Goal: Communication & Community: Answer question/provide support

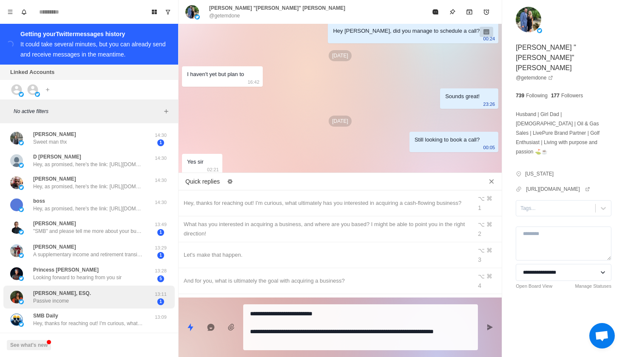
click at [123, 301] on div "[PERSON_NAME], ESQ. Passive income" at bounding box center [80, 297] width 140 height 17
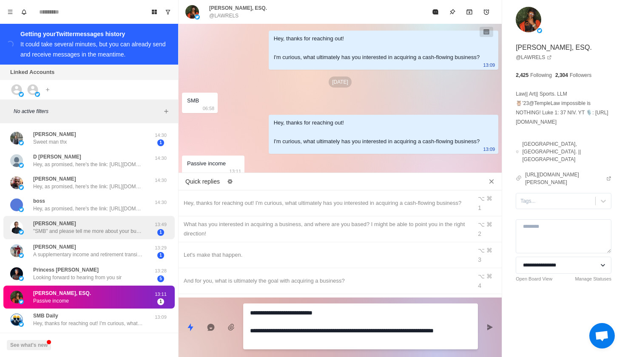
scroll to position [2, 0]
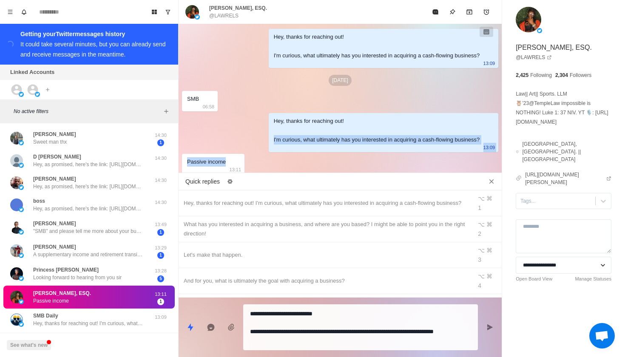
drag, startPoint x: 229, startPoint y: 160, endPoint x: 249, endPoint y: 138, distance: 29.8
click at [249, 138] on div "Hey, thanks for reaching out! I'm curious, what ultimately has you interested i…" at bounding box center [340, 99] width 323 height 154
copy div "I'm curious, what ultimately has you interested in acquiring a cash-flowing bus…"
type textarea "*"
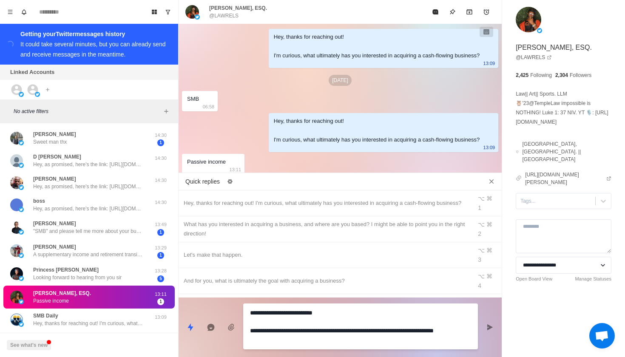
drag, startPoint x: 615, startPoint y: 41, endPoint x: 228, endPoint y: 297, distance: 464.2
click at [228, 297] on div "Quick replies Hey, thanks for reaching out! I'm curious, what ultimately has yo…" at bounding box center [340, 266] width 323 height 181
paste textarea "**********"
type textarea "**********"
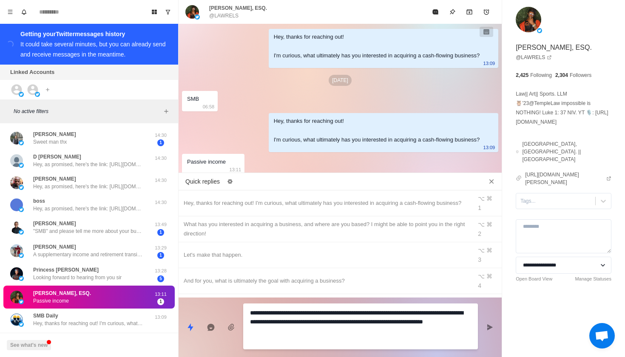
scroll to position [0, 0]
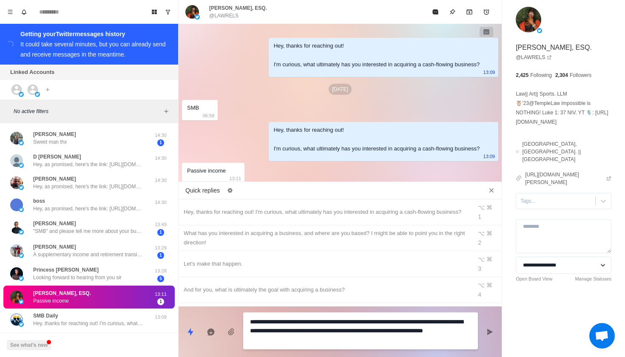
click at [336, 337] on textarea "**********" at bounding box center [360, 331] width 221 height 30
type textarea "*"
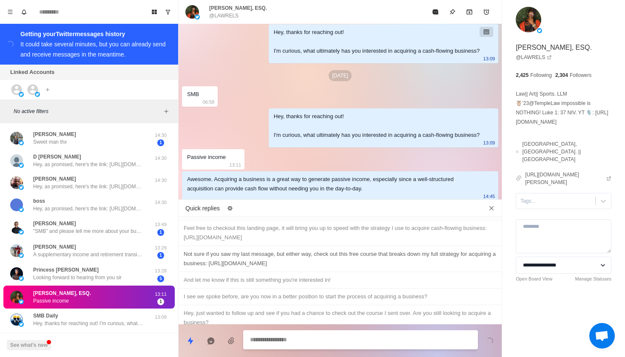
scroll to position [518, 0]
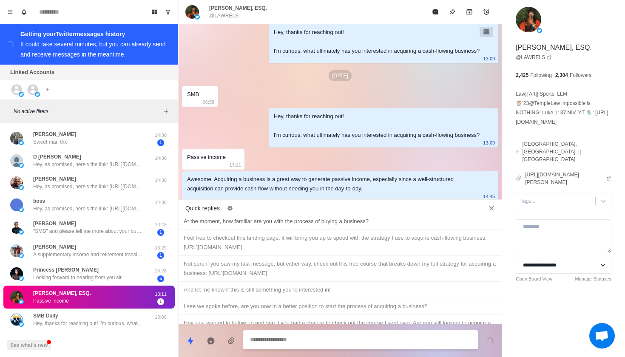
type textarea "*"
click at [313, 226] on div "At the moment, how familiar are you with the process of buying a business?" at bounding box center [340, 221] width 313 height 9
type textarea "**********"
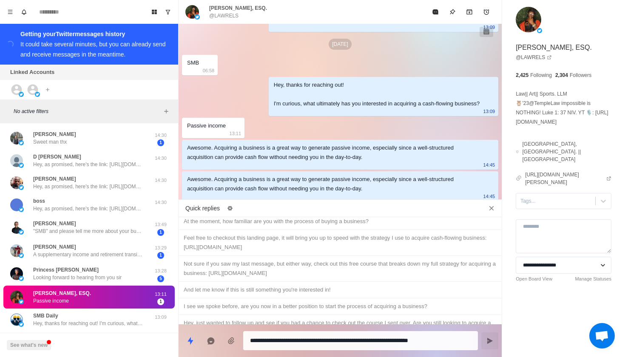
click at [486, 342] on icon "Send message" at bounding box center [489, 341] width 7 height 7
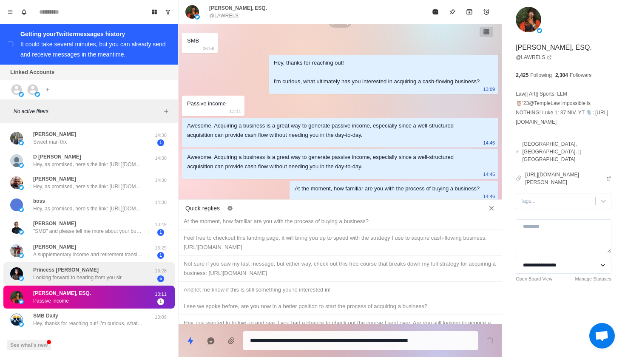
click at [145, 280] on div "Princess [PERSON_NAME] Looking forward to hearing from you sir" at bounding box center [80, 274] width 140 height 17
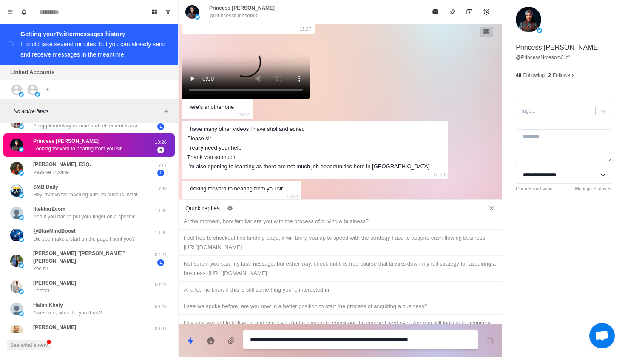
scroll to position [625, 0]
drag, startPoint x: 361, startPoint y: 25, endPoint x: 469, endPoint y: 13, distance: 108.7
click at [469, 13] on icon "Archive" at bounding box center [469, 11] width 6 height 5
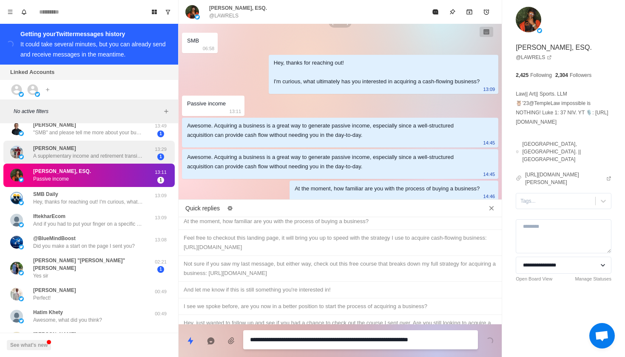
scroll to position [98, 0]
click at [121, 155] on p "A supplementary income and retirement transition [PERSON_NAME] my teaching job" at bounding box center [88, 157] width 111 height 8
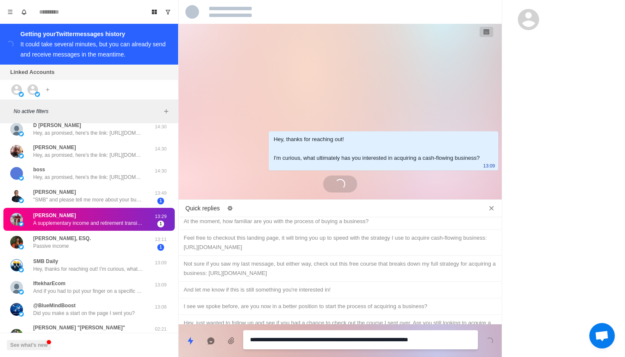
scroll to position [31, 0]
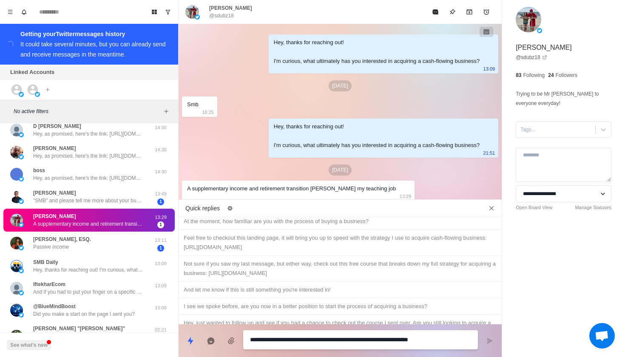
click at [277, 151] on div "Hey, thanks for reaching out! I'm curious, what ultimately has you interested i…" at bounding box center [384, 138] width 230 height 39
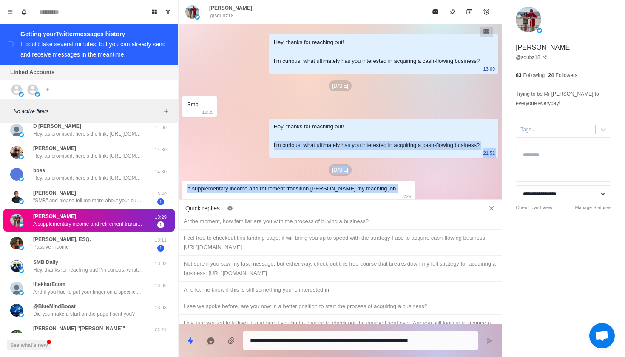
drag, startPoint x: 380, startPoint y: 190, endPoint x: 257, endPoint y: 145, distance: 130.7
click at [257, 145] on div "Hey, thanks for reaching out! I'm curious, what ultimately has you interested i…" at bounding box center [340, 113] width 323 height 179
copy div "I'm curious, what ultimately has you interested in acquiring a cash-flowing bus…"
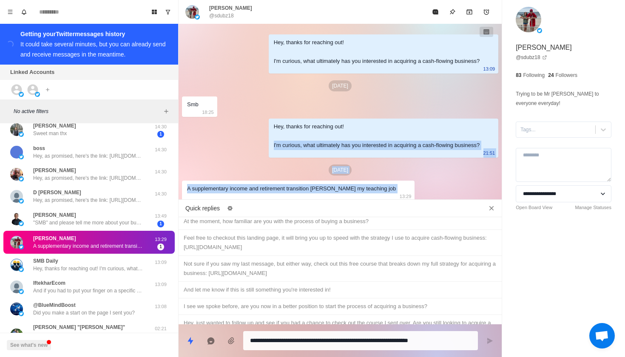
type textarea "*"
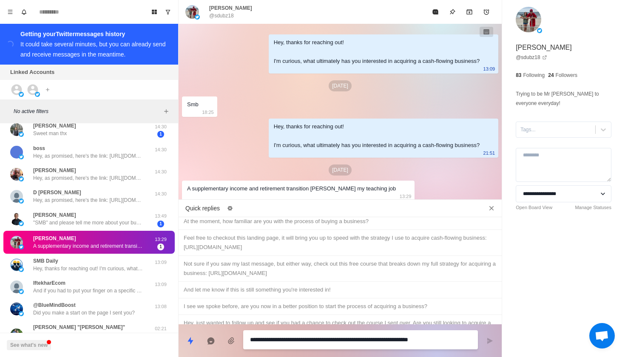
paste textarea "**********"
type textarea "**********"
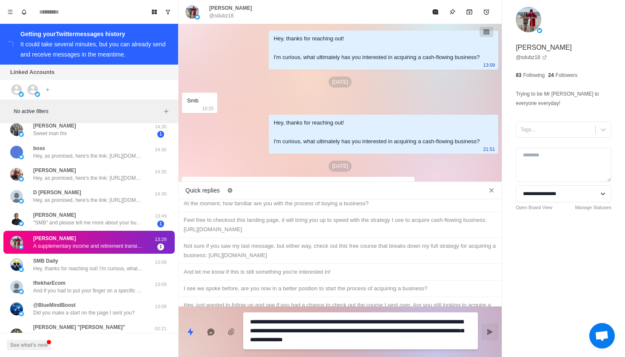
type textarea "*"
drag, startPoint x: 539, startPoint y: 23, endPoint x: 442, endPoint y: 357, distance: 347.4
click at [442, 357] on div "Quick replies Hey, thanks for reaching out! I'm curious, what ultimately has yo…" at bounding box center [340, 271] width 323 height 172
type textarea "**********"
type textarea "*"
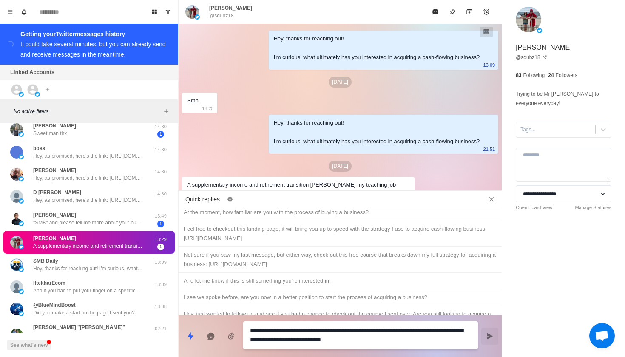
type textarea "**********"
type textarea "*"
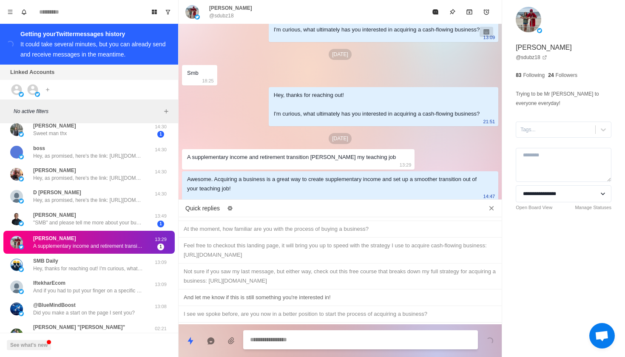
scroll to position [510, 0]
type textarea "*"
click at [307, 235] on div "At the moment, how familiar are you with the process of buying a business?" at bounding box center [340, 229] width 313 height 9
type textarea "**********"
click at [489, 341] on icon "Send message" at bounding box center [489, 341] width 7 height 7
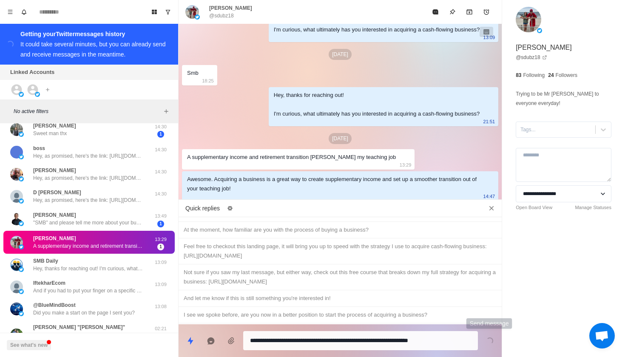
scroll to position [50, 0]
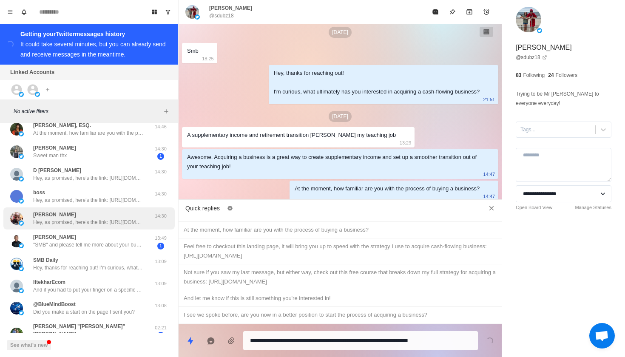
click at [116, 218] on div "[PERSON_NAME] Hey, as promised, here's the link: [URL][DOMAIN_NAME] P.S.: If yo…" at bounding box center [88, 218] width 111 height 15
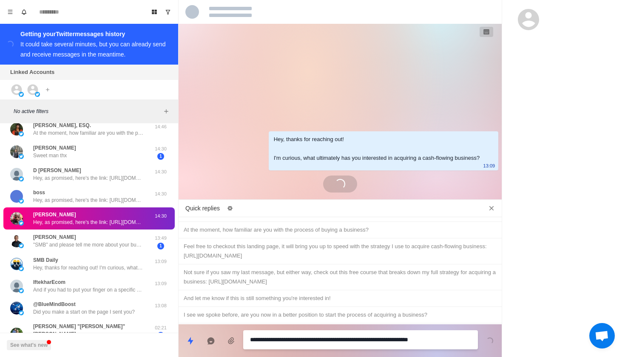
scroll to position [0, 0]
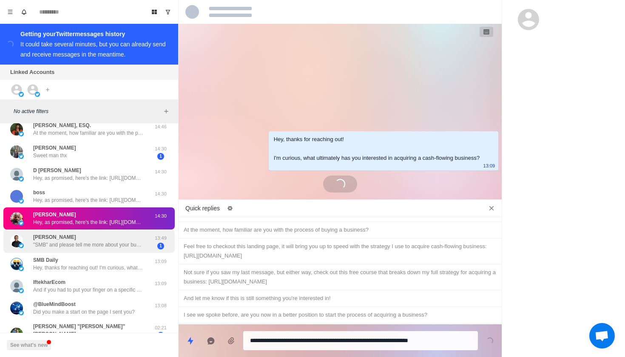
click at [133, 252] on div "[PERSON_NAME] "SMB" and please tell me more about your business portfolio. Than…" at bounding box center [88, 241] width 171 height 23
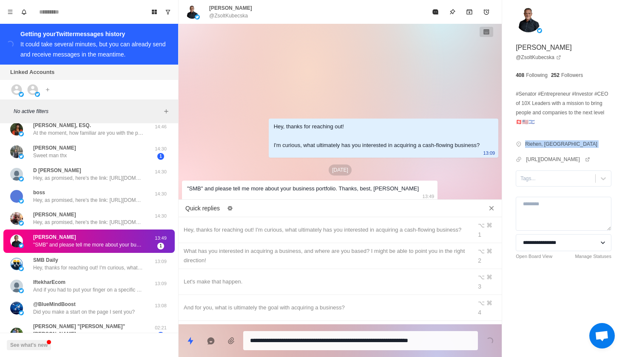
drag, startPoint x: 523, startPoint y: 143, endPoint x: 594, endPoint y: 140, distance: 71.1
click at [594, 141] on div "**********" at bounding box center [563, 149] width 123 height 298
drag, startPoint x: 526, startPoint y: 144, endPoint x: 576, endPoint y: 144, distance: 49.7
click at [576, 144] on div "**********" at bounding box center [563, 149] width 123 height 298
copy div "Riehen, [GEOGRAPHIC_DATA]"
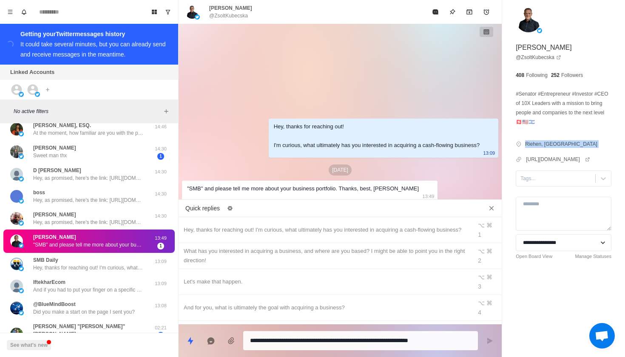
click at [467, 11] on icon "Archive" at bounding box center [469, 11] width 6 height 5
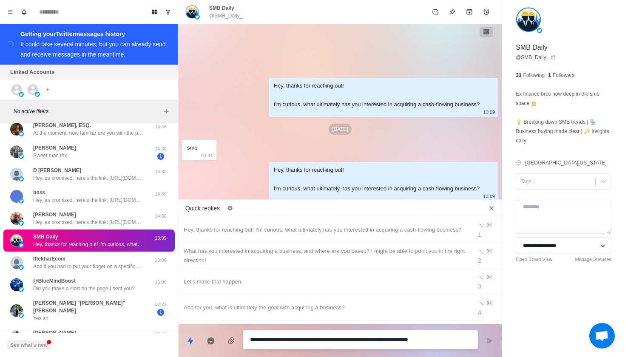
click at [113, 227] on div "[PERSON_NAME] Hey, as promised, here's the link: [URL][DOMAIN_NAME] P.S.: If yo…" at bounding box center [88, 218] width 171 height 22
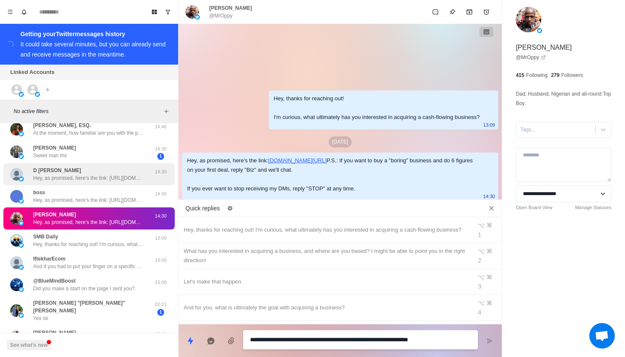
click at [117, 176] on p "Hey, as promised, here's the link: [URL][DOMAIN_NAME] P.S.: If you want to buy …" at bounding box center [88, 178] width 111 height 8
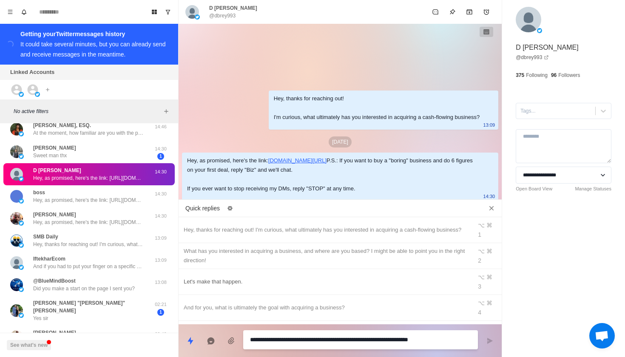
type textarea "*"
click at [230, 251] on div "What has you interested in acquiring a business, and where are you based? I mig…" at bounding box center [325, 256] width 283 height 19
type textarea "**********"
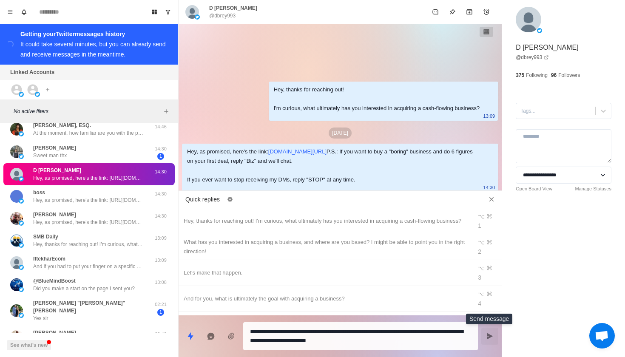
click at [486, 335] on icon "Send message" at bounding box center [489, 336] width 7 height 7
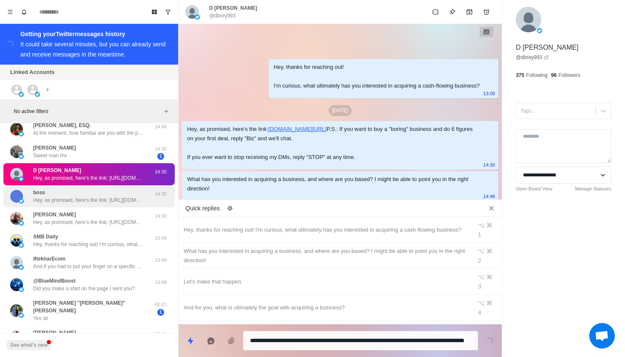
click at [131, 199] on p "Hey, as promised, here's the link: [URL][DOMAIN_NAME] P.S.: If you want to buy …" at bounding box center [88, 200] width 111 height 8
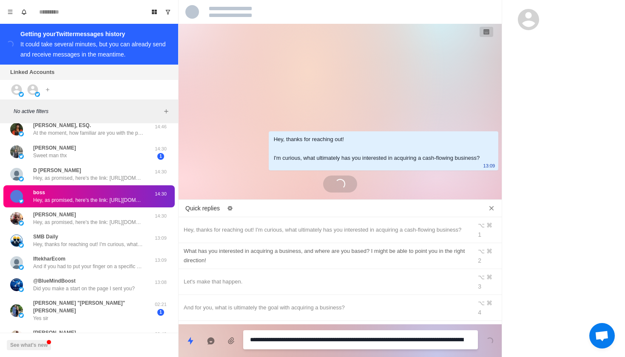
click at [293, 255] on div "What has you interested in acquiring a business, and where are you based? I mig…" at bounding box center [325, 256] width 283 height 19
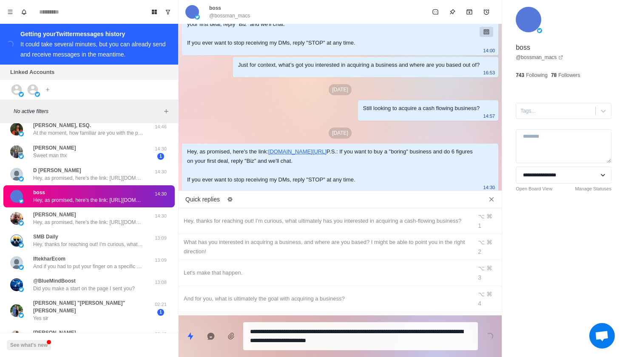
scroll to position [213, 0]
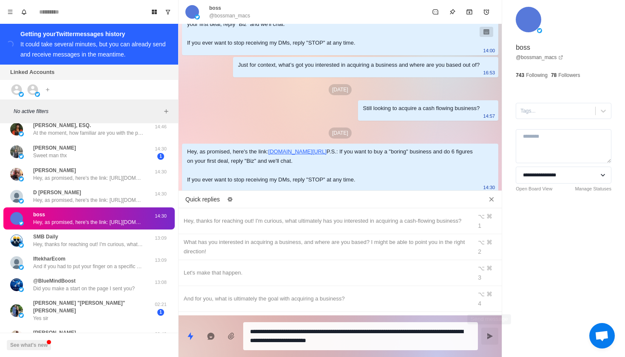
click at [489, 335] on icon "Send message" at bounding box center [490, 336] width 6 height 6
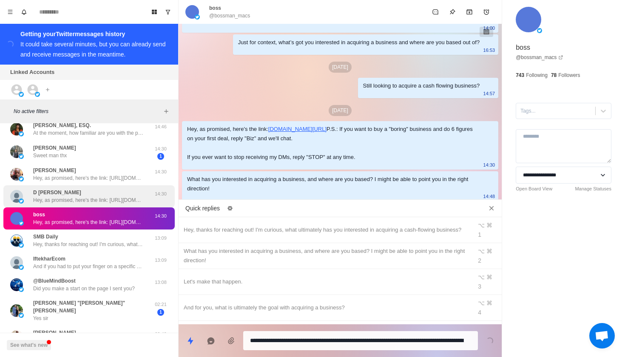
click at [130, 194] on div "[PERSON_NAME], as promised, here's the link: [URL][DOMAIN_NAME] P.S.: If you wa…" at bounding box center [88, 196] width 111 height 15
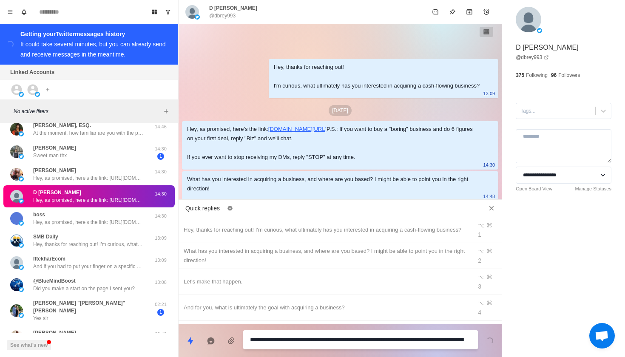
scroll to position [0, 0]
click at [116, 176] on p "Hey, as promised, here's the link: [URL][DOMAIN_NAME] P.S.: If you want to buy …" at bounding box center [88, 178] width 111 height 8
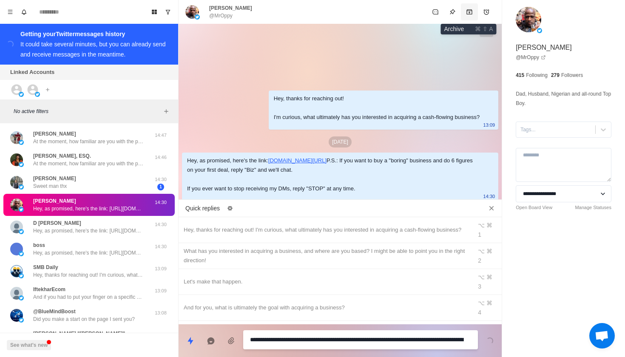
click at [468, 14] on icon "Archive" at bounding box center [469, 11] width 6 height 5
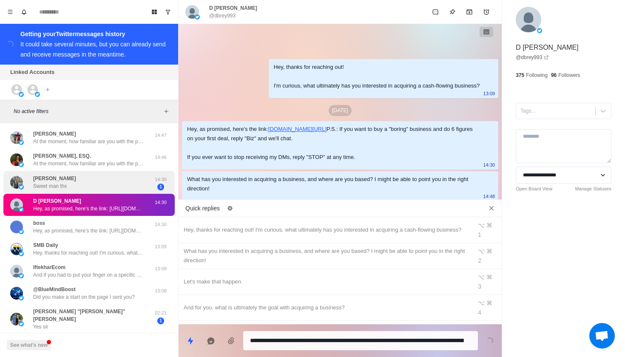
click at [99, 184] on div "[PERSON_NAME] Sweet man thx" at bounding box center [80, 182] width 140 height 17
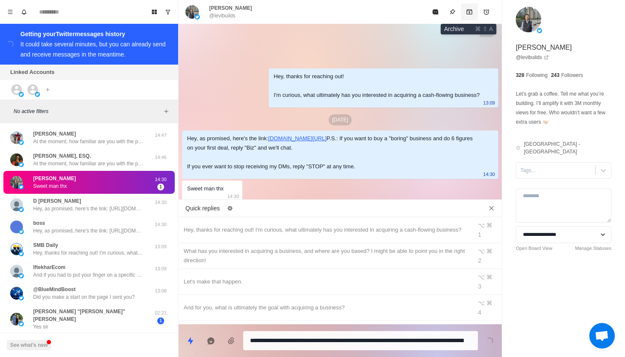
click at [465, 14] on button "Archive" at bounding box center [469, 11] width 17 height 17
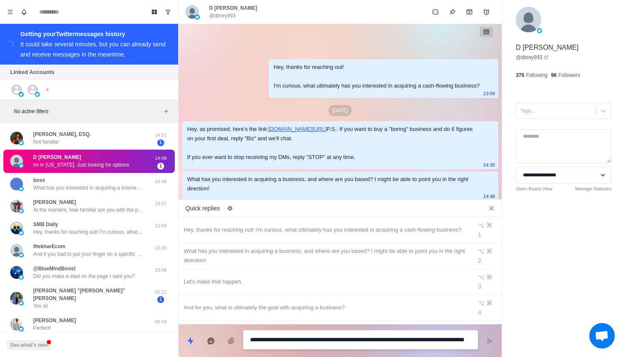
type textarea "*"
